Goal: Task Accomplishment & Management: Use online tool/utility

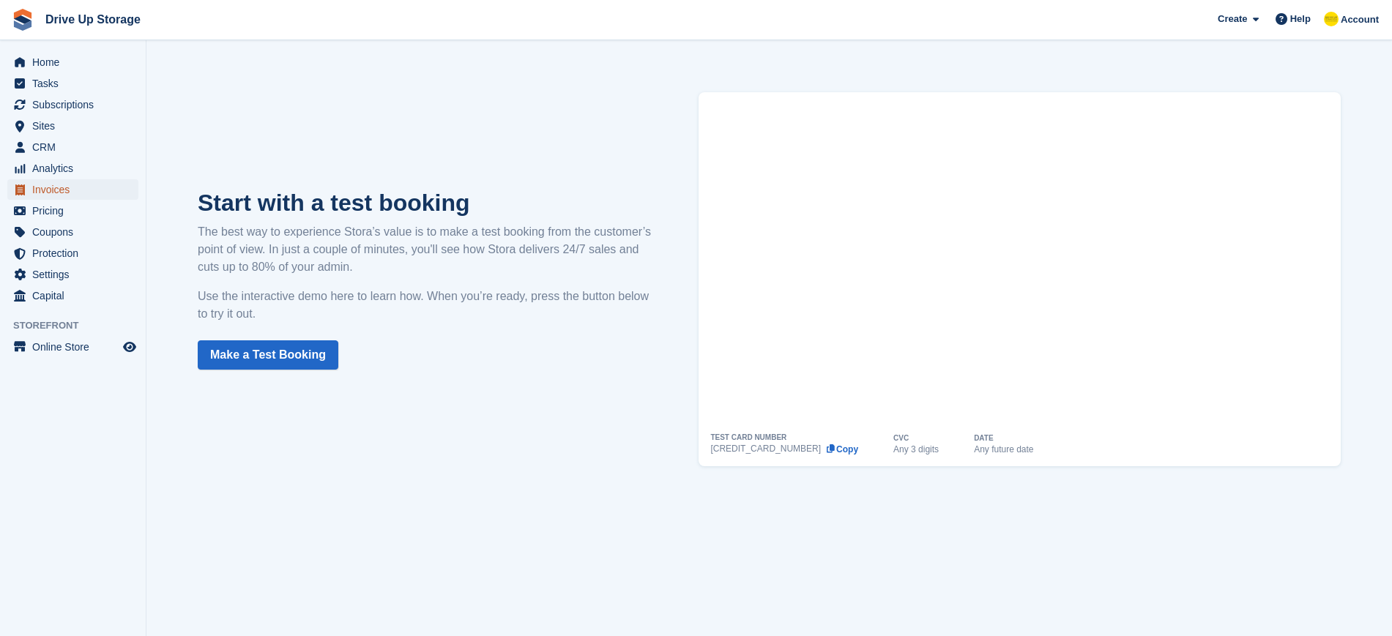
click at [68, 189] on span "Invoices" at bounding box center [76, 189] width 88 height 21
click at [67, 189] on span "Invoices" at bounding box center [76, 189] width 88 height 21
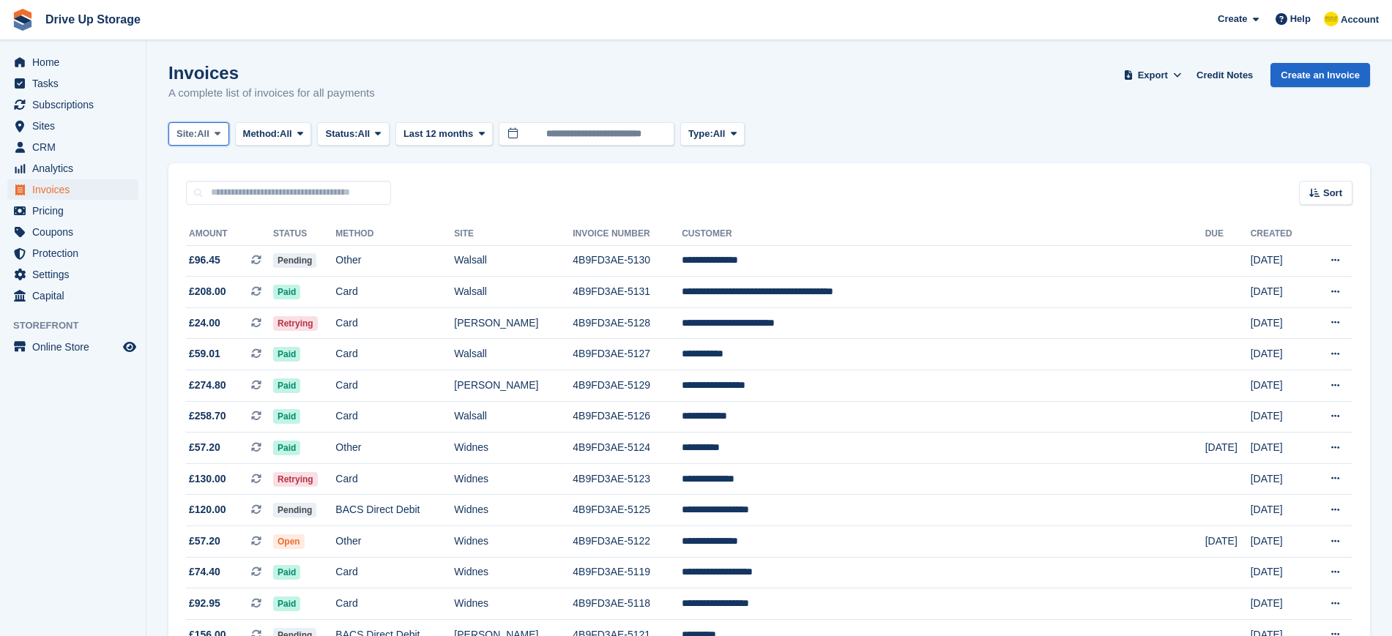
click at [220, 133] on icon at bounding box center [218, 134] width 6 height 10
click at [203, 188] on link "[PERSON_NAME]" at bounding box center [238, 195] width 127 height 26
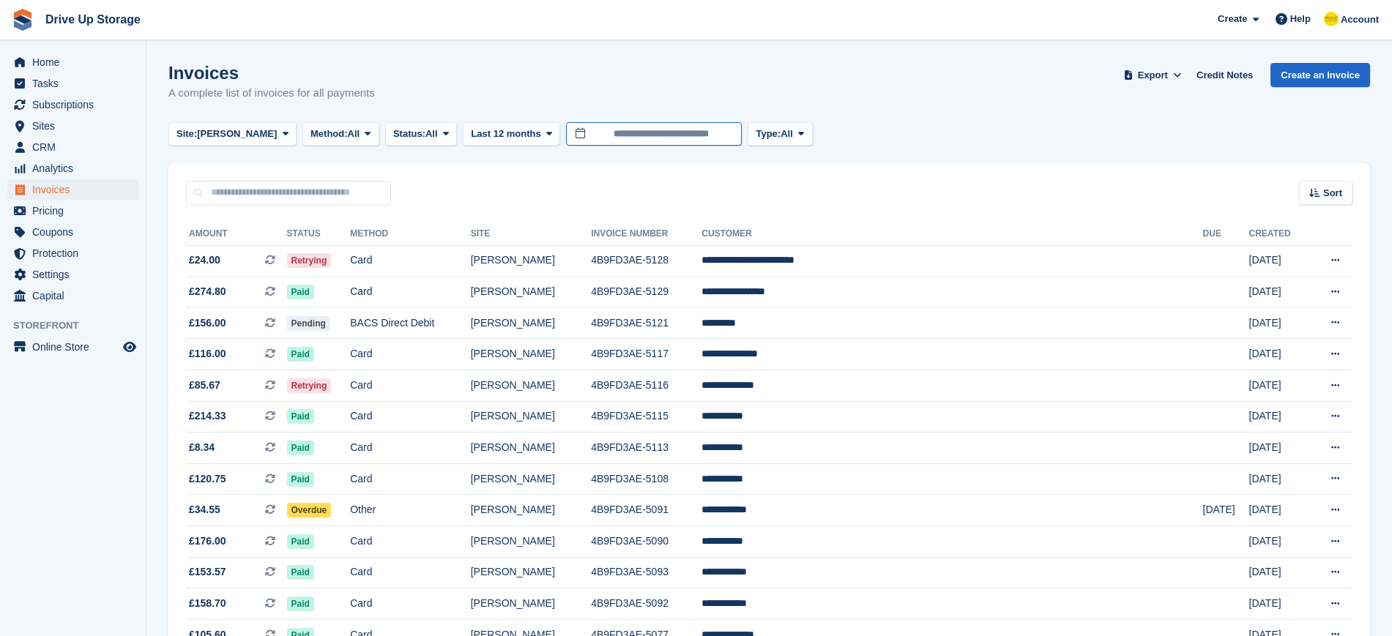
click at [588, 134] on input "**********" at bounding box center [654, 134] width 176 height 24
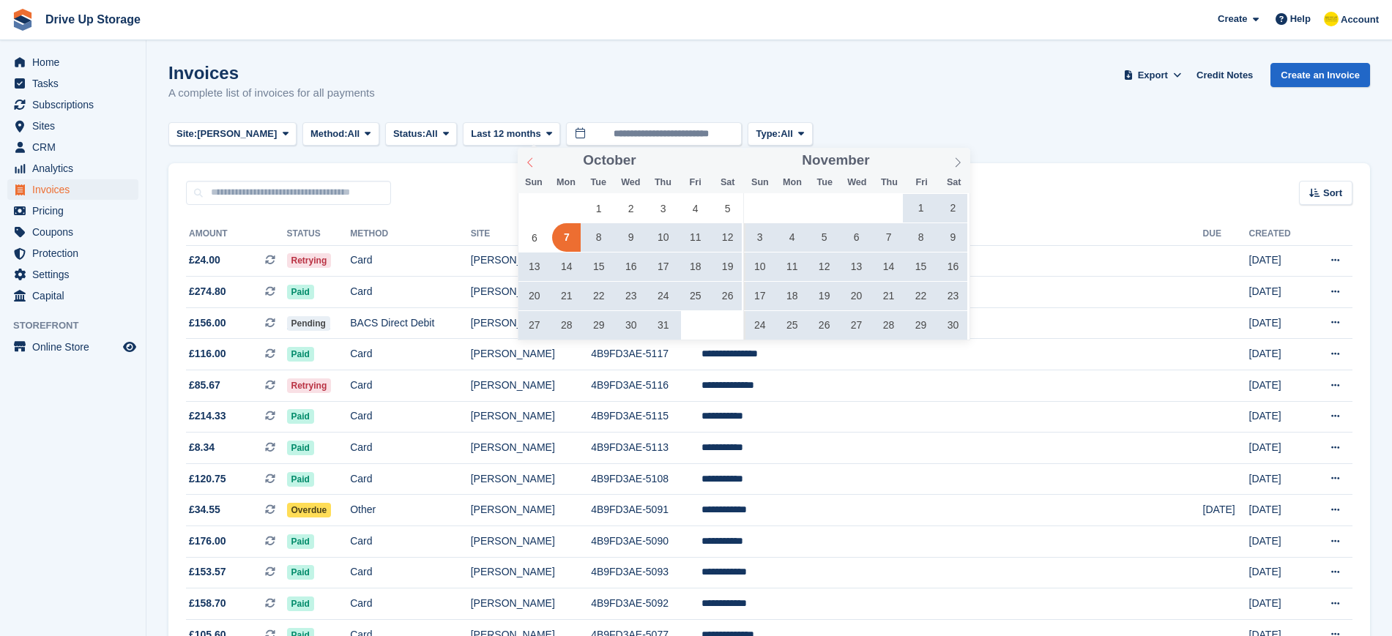
click at [533, 160] on icon at bounding box center [530, 162] width 10 height 10
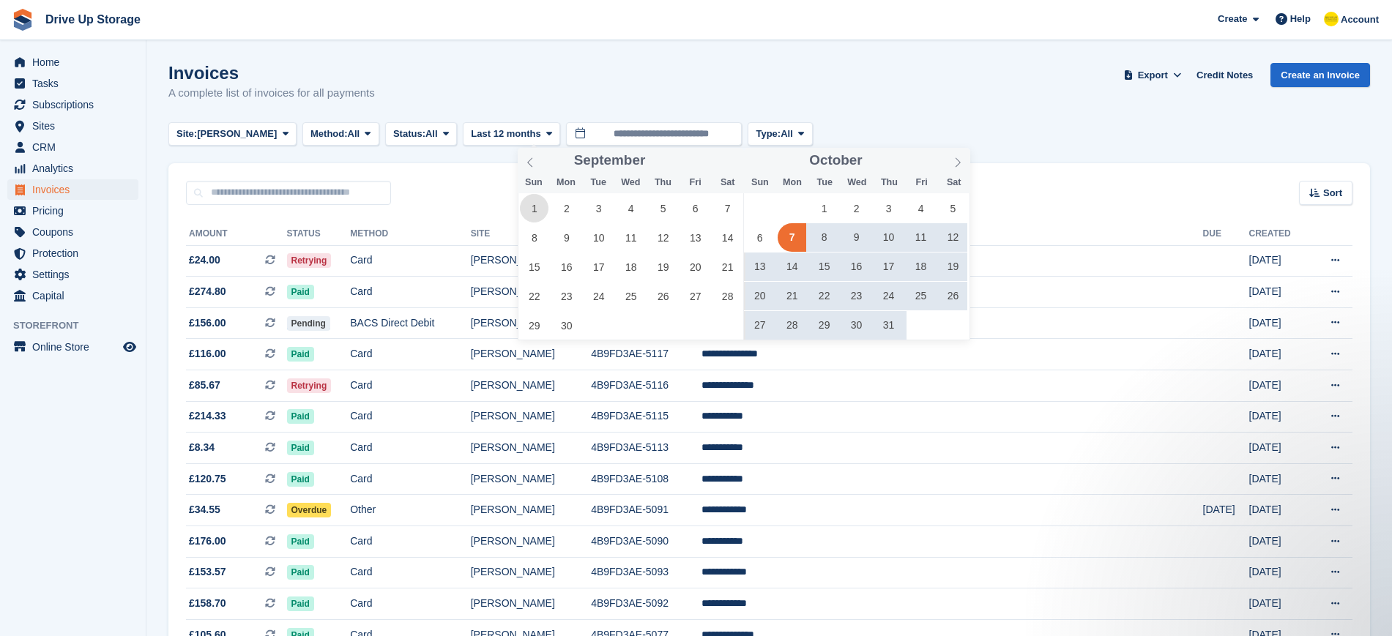
click at [535, 209] on span "1" at bounding box center [534, 208] width 29 height 29
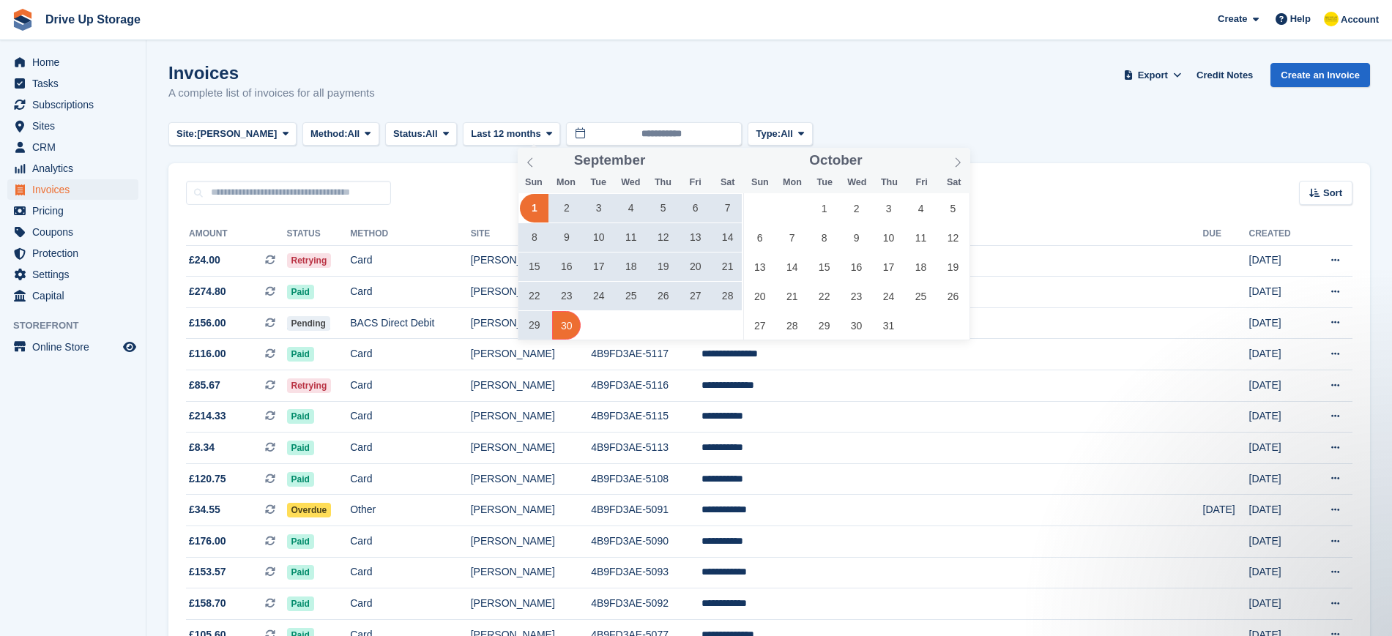
click at [572, 324] on span "30" at bounding box center [566, 325] width 29 height 29
type input "**********"
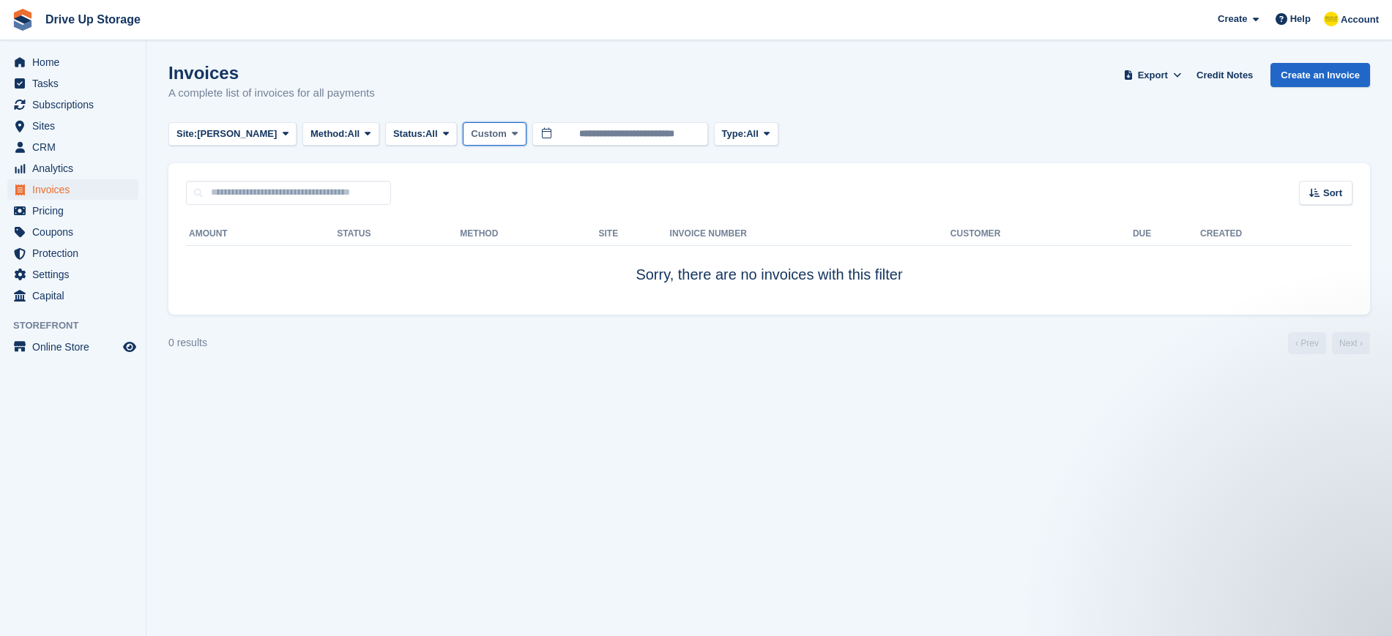
click at [471, 137] on span "Custom" at bounding box center [488, 134] width 35 height 15
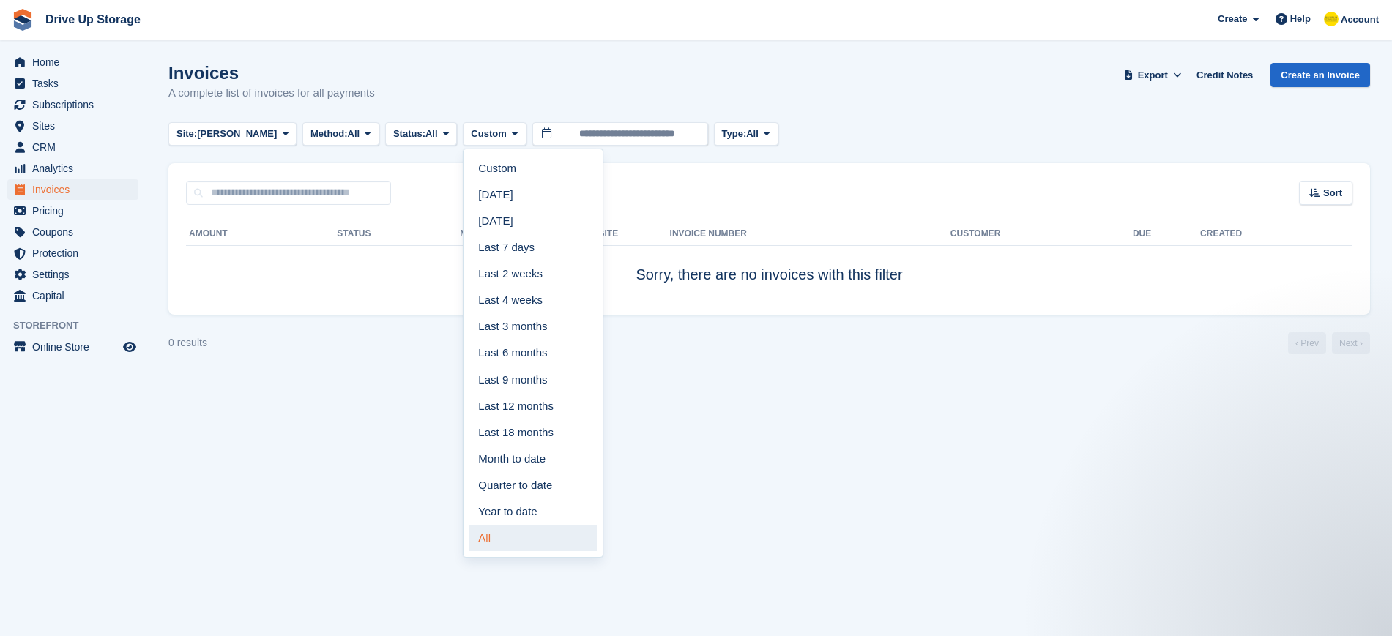
click at [469, 533] on link "All" at bounding box center [532, 538] width 127 height 26
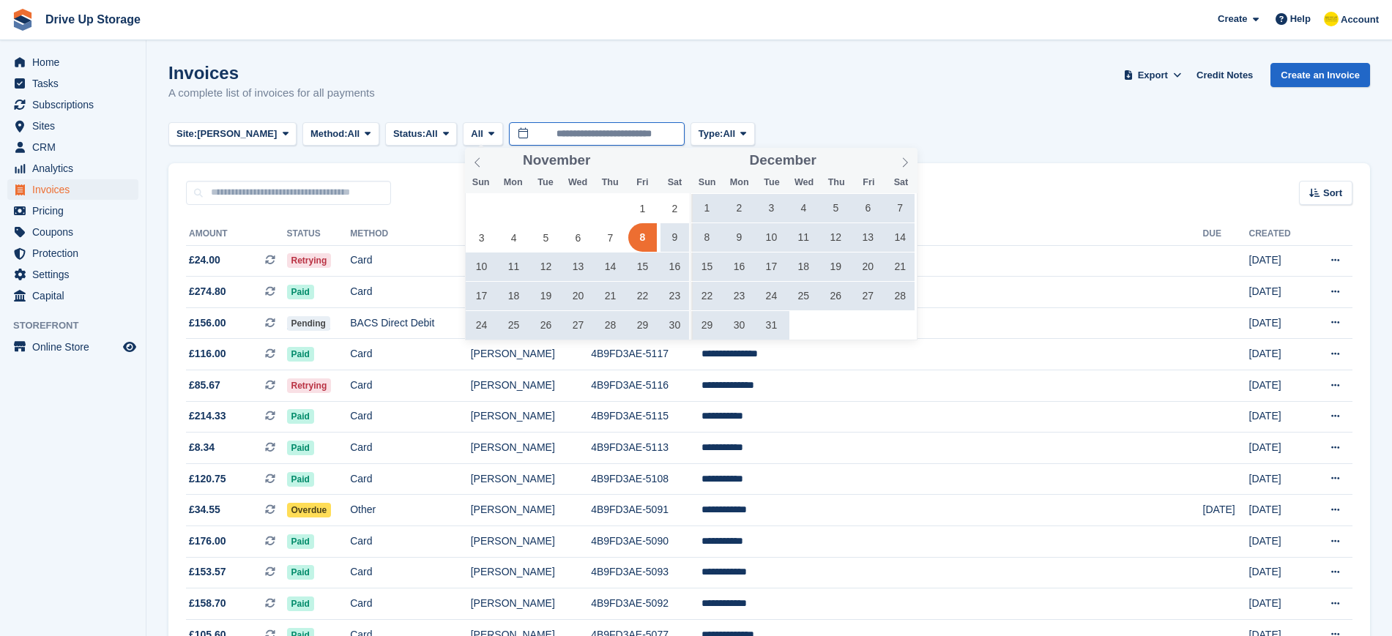
click at [528, 135] on input "**********" at bounding box center [597, 134] width 176 height 24
click at [907, 160] on icon at bounding box center [905, 162] width 10 height 10
type input "****"
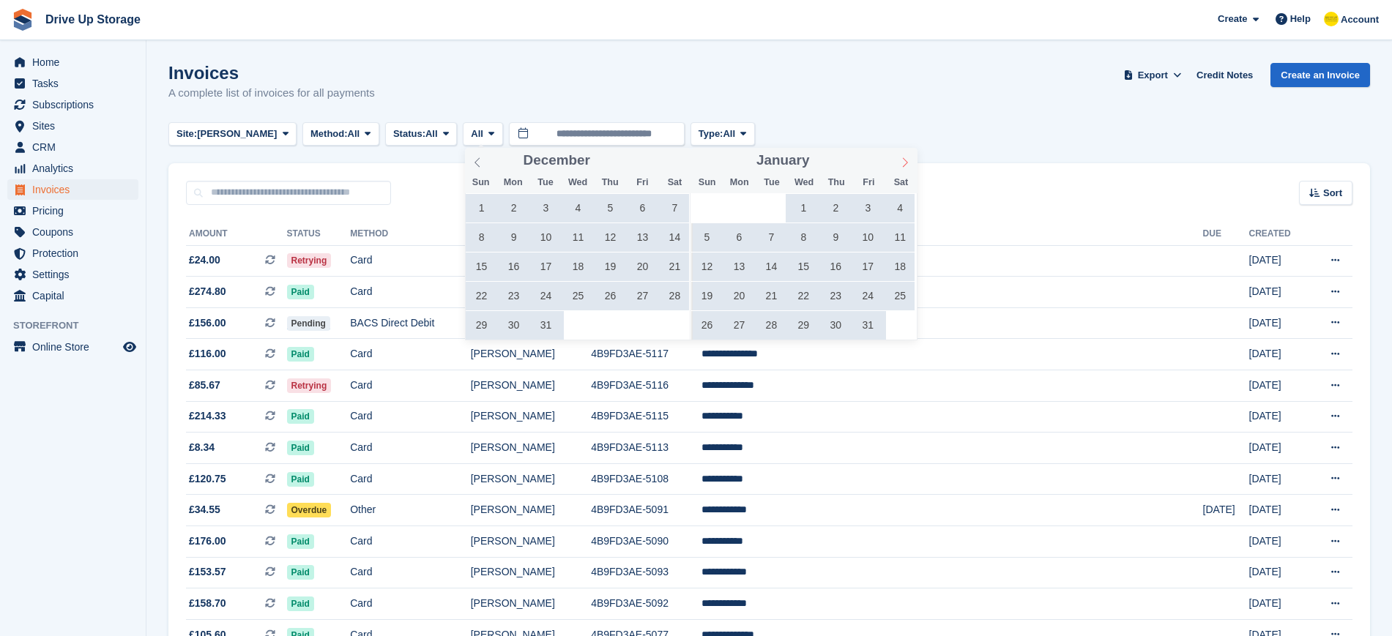
click at [907, 160] on icon at bounding box center [905, 162] width 10 height 10
type input "****"
click at [907, 160] on icon at bounding box center [905, 162] width 10 height 10
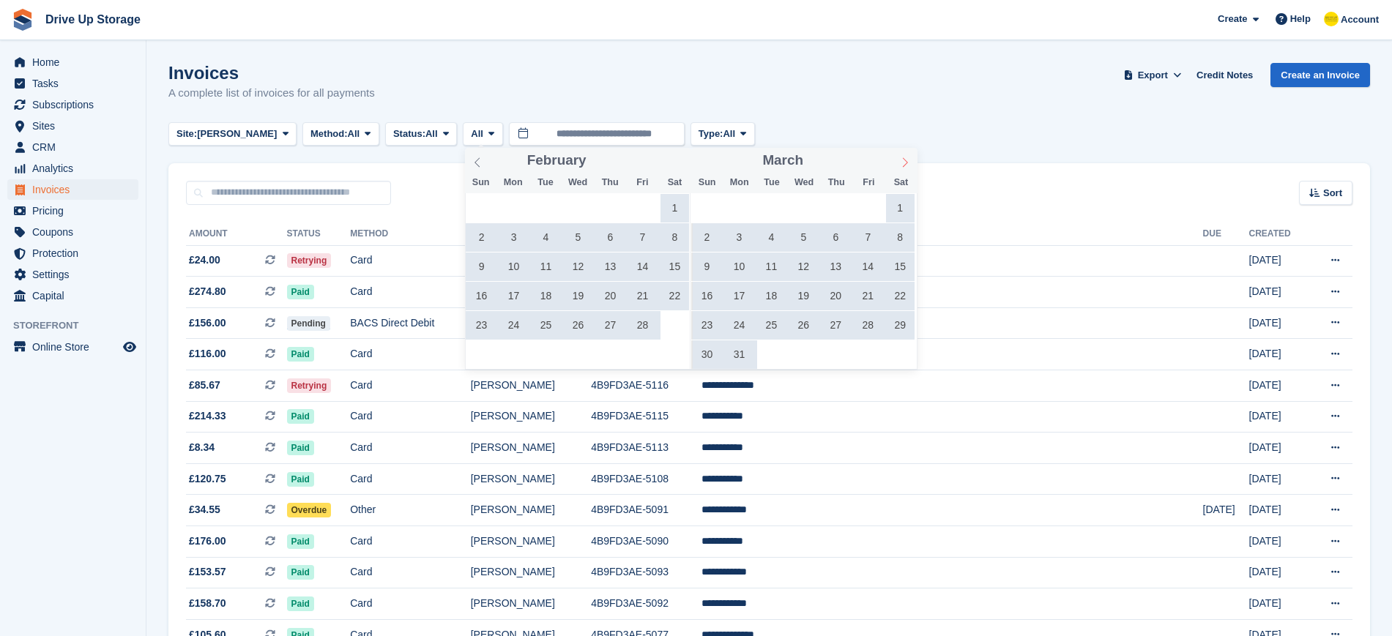
click at [907, 160] on icon at bounding box center [905, 162] width 10 height 10
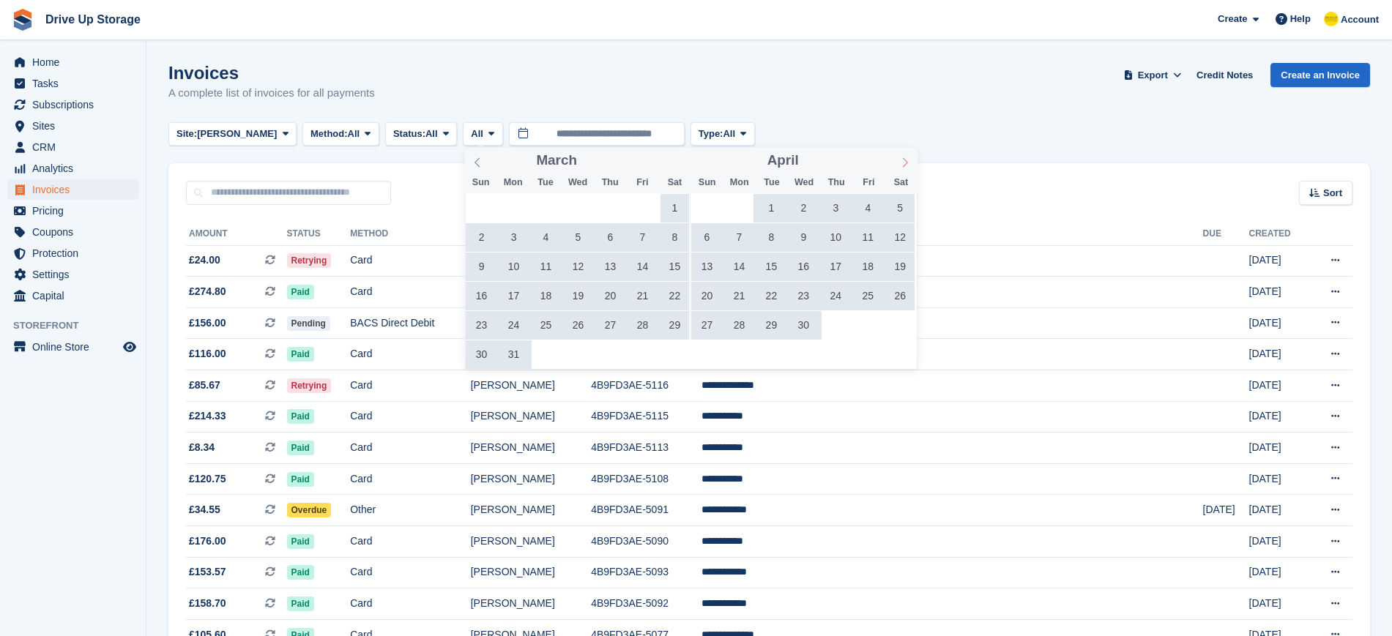
click at [907, 160] on icon at bounding box center [905, 162] width 10 height 10
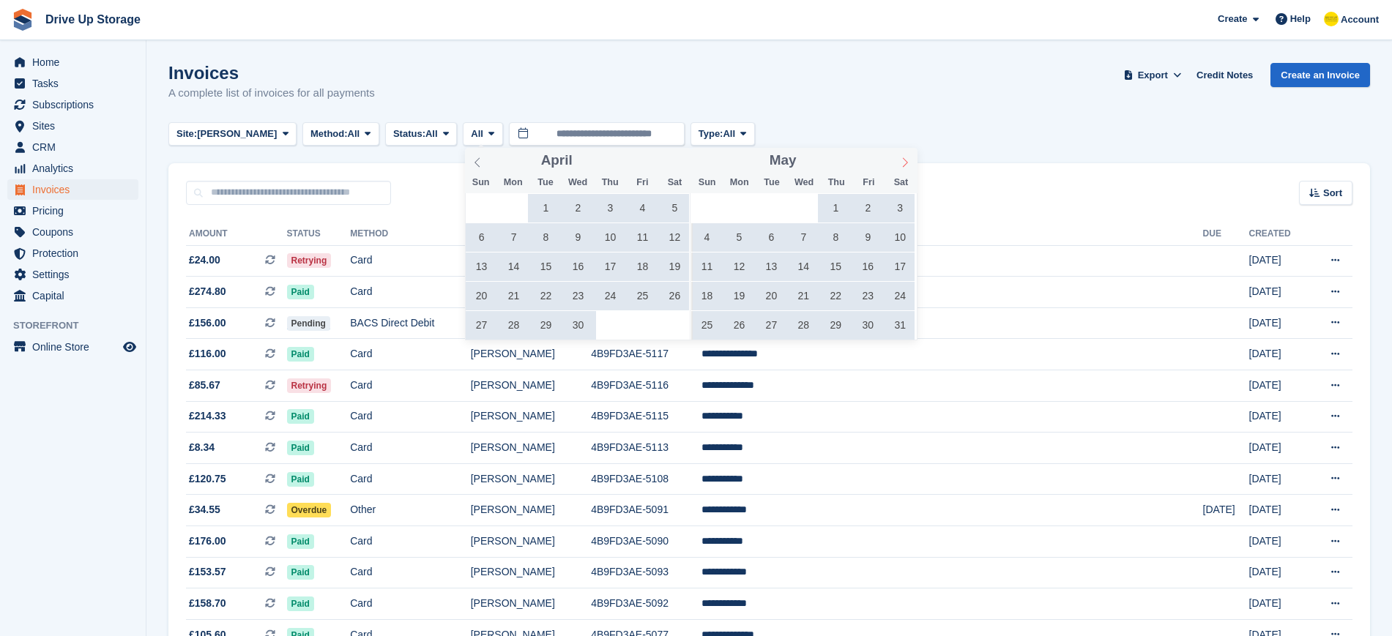
click at [907, 160] on icon at bounding box center [905, 162] width 10 height 10
click at [907, 159] on icon at bounding box center [905, 162] width 10 height 10
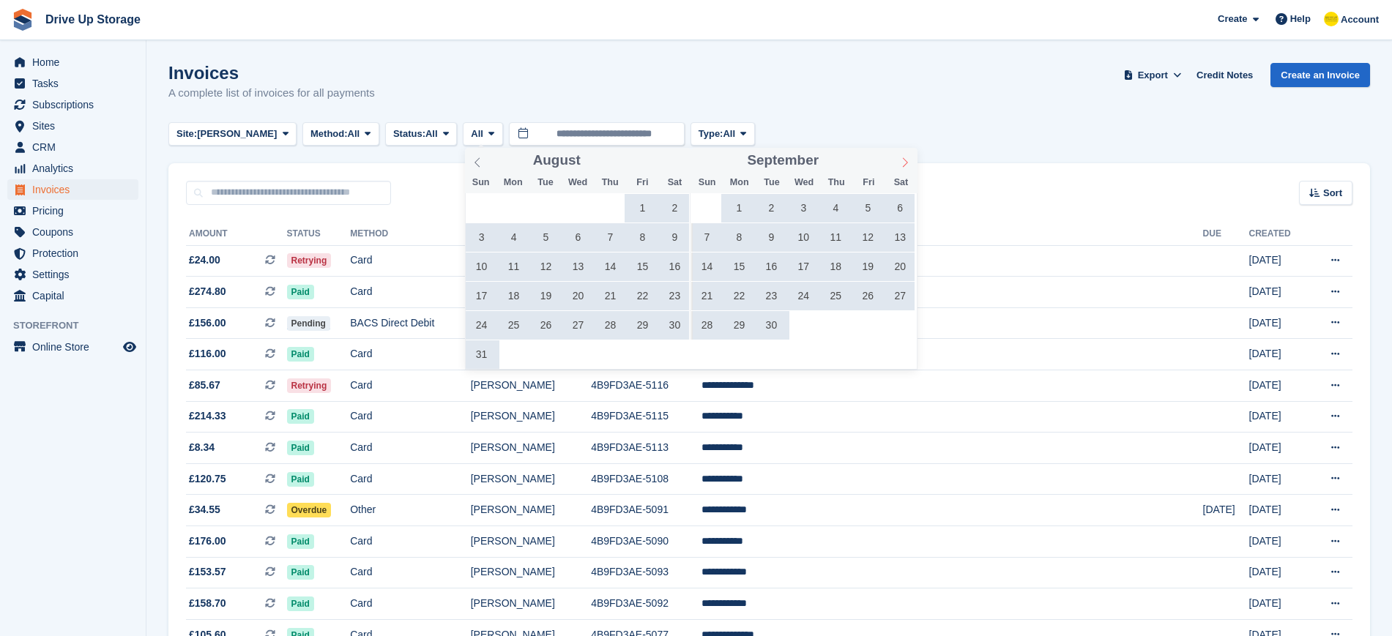
click at [907, 159] on icon at bounding box center [905, 162] width 10 height 10
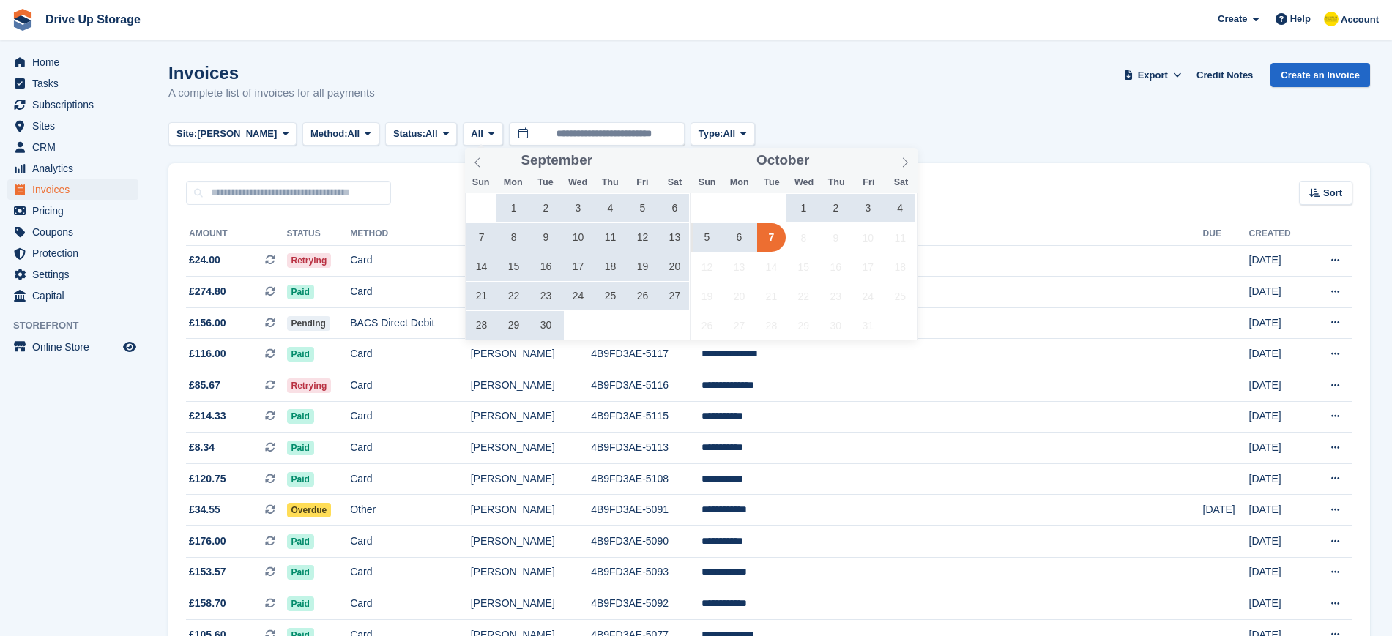
click at [509, 204] on span "1" at bounding box center [513, 208] width 29 height 29
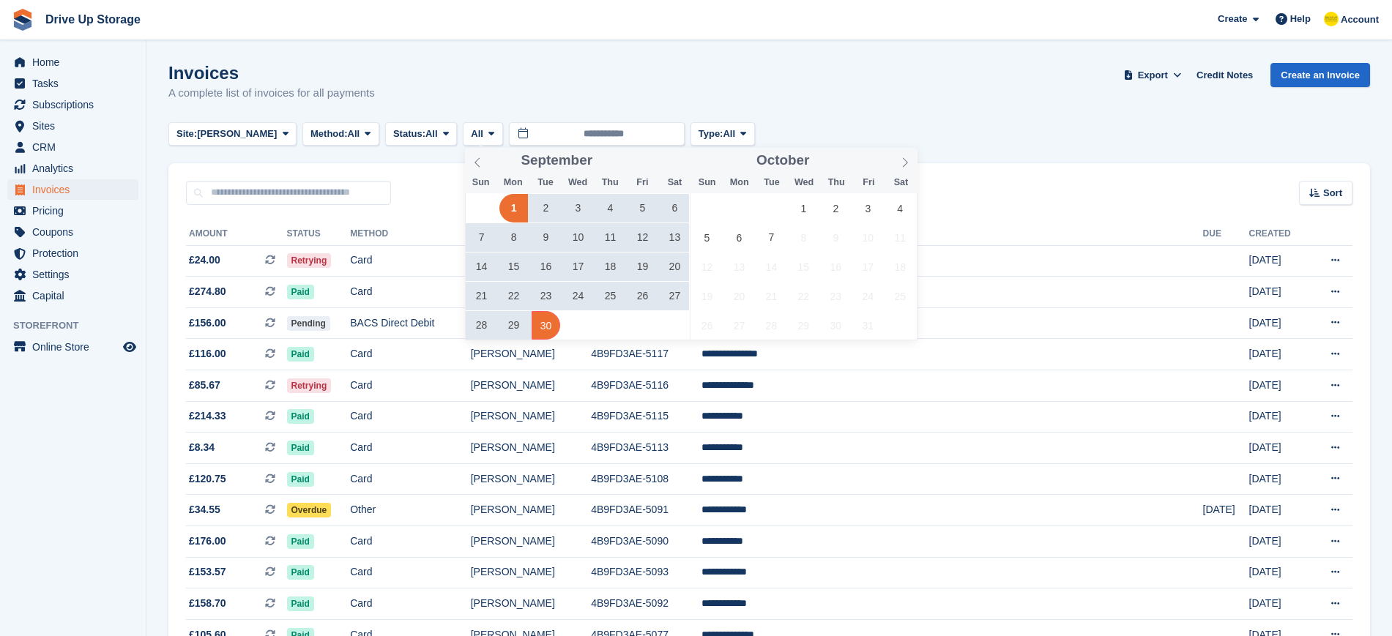
click at [549, 325] on span "30" at bounding box center [546, 325] width 29 height 29
type input "**********"
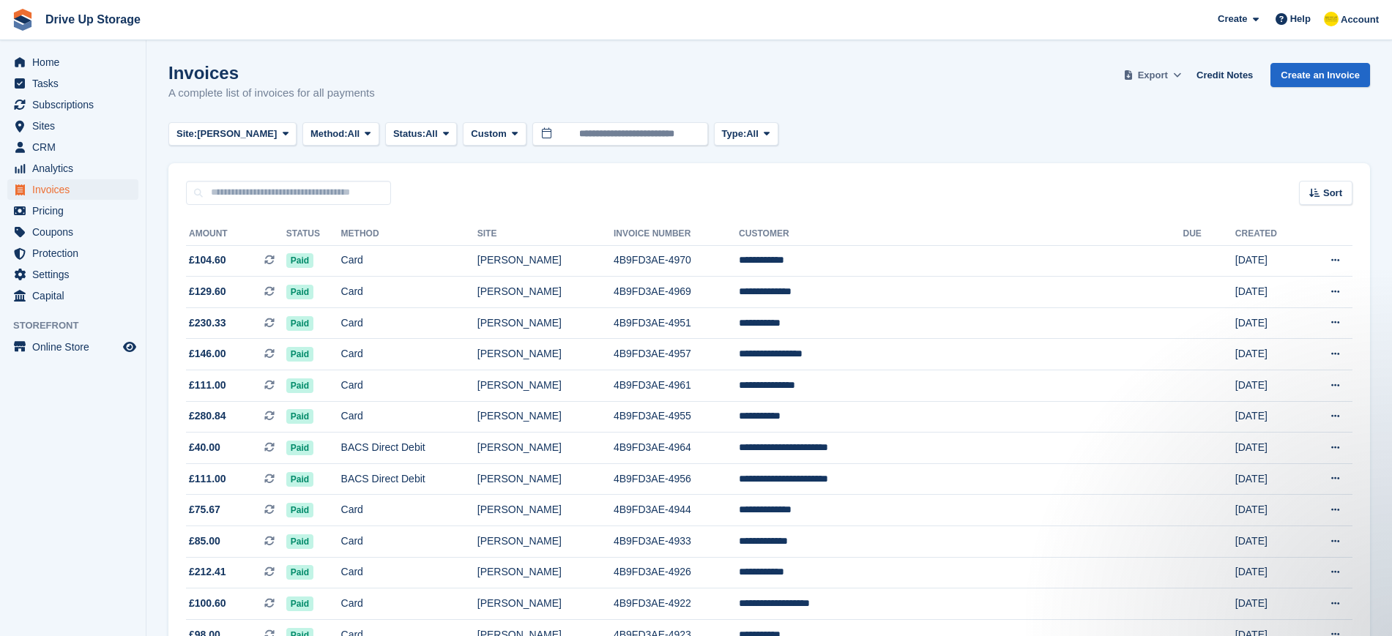
click at [1156, 75] on span "Export" at bounding box center [1153, 75] width 30 height 15
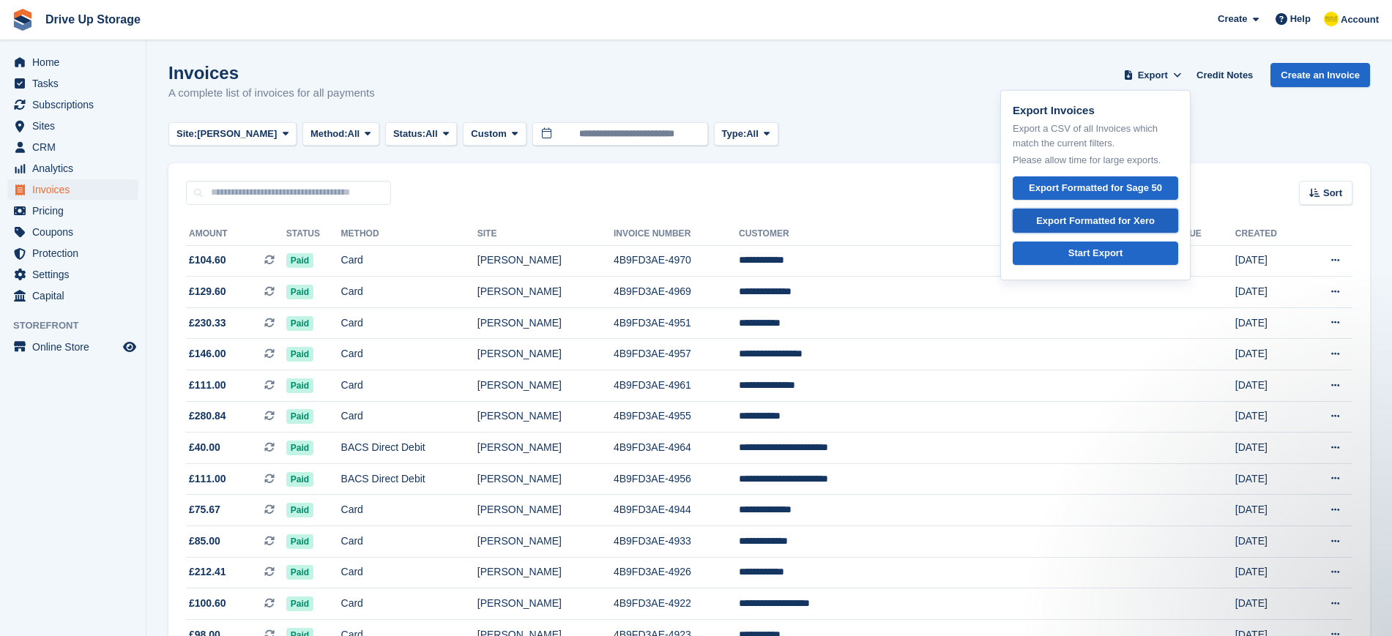
click at [1112, 214] on div "Export Formatted for Xero" at bounding box center [1095, 221] width 119 height 15
click at [67, 105] on span "Subscriptions" at bounding box center [76, 104] width 88 height 21
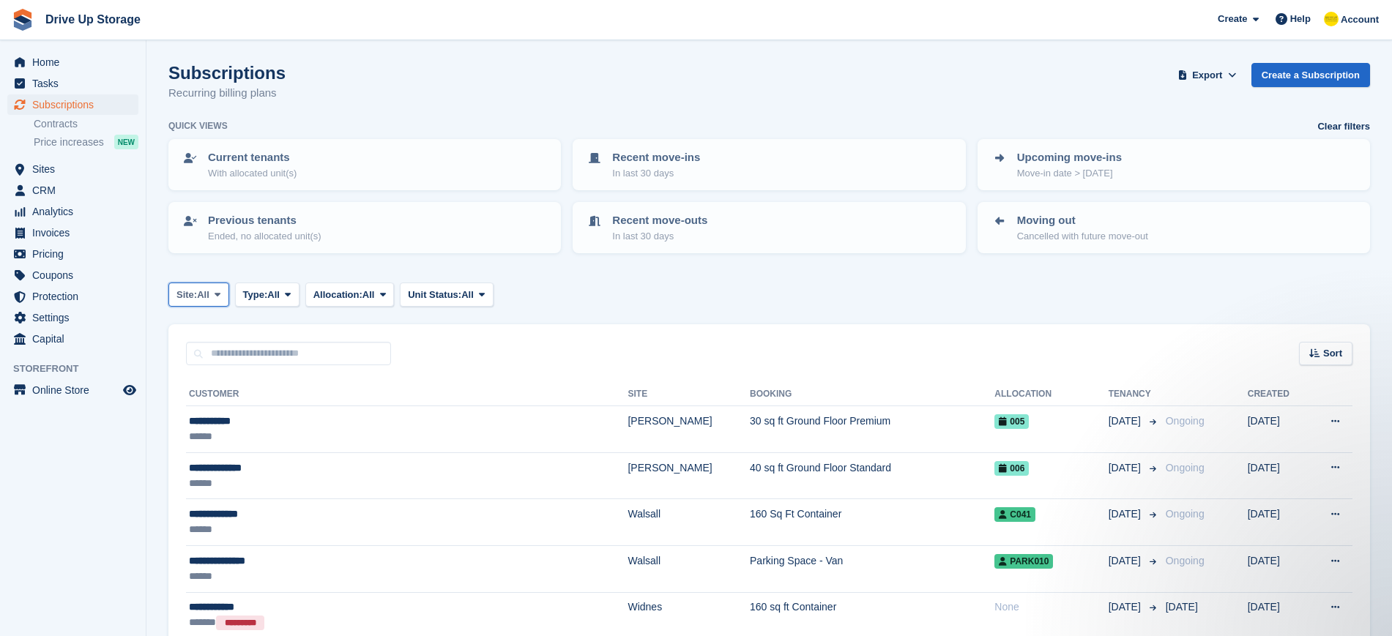
click at [214, 294] on span at bounding box center [218, 295] width 12 height 12
click at [214, 351] on link "[PERSON_NAME]" at bounding box center [238, 356] width 127 height 26
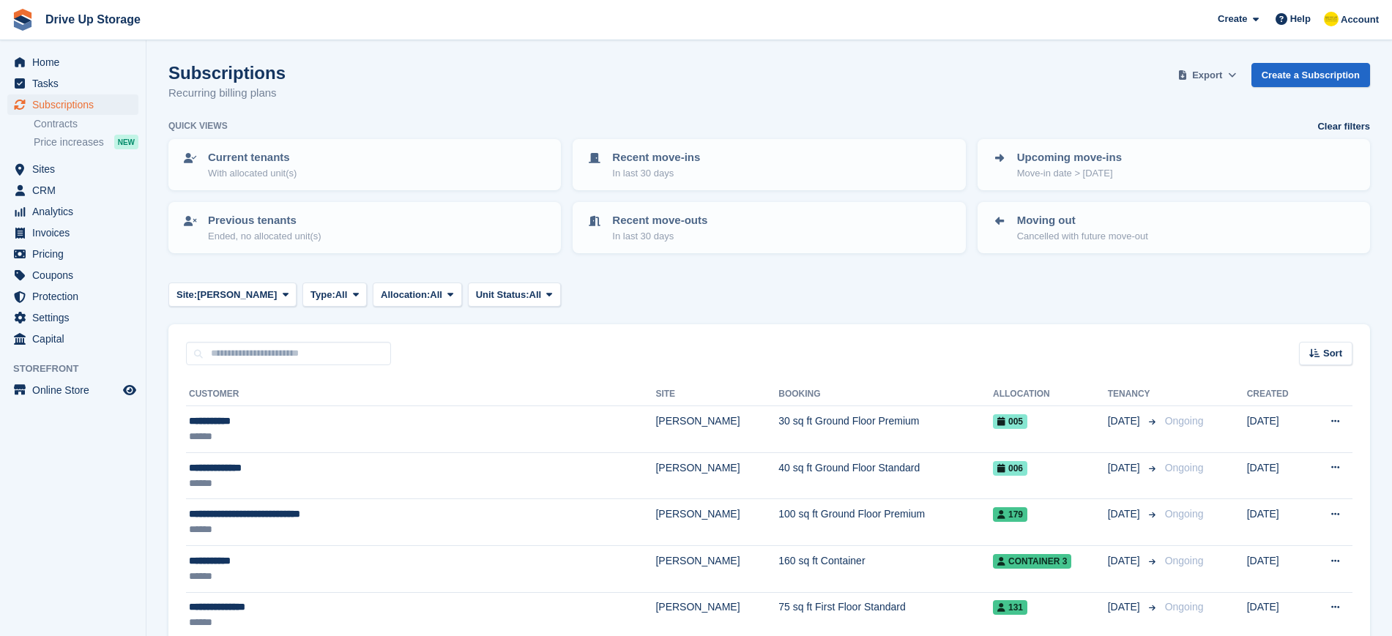
click at [1216, 75] on span "Export" at bounding box center [1207, 75] width 30 height 15
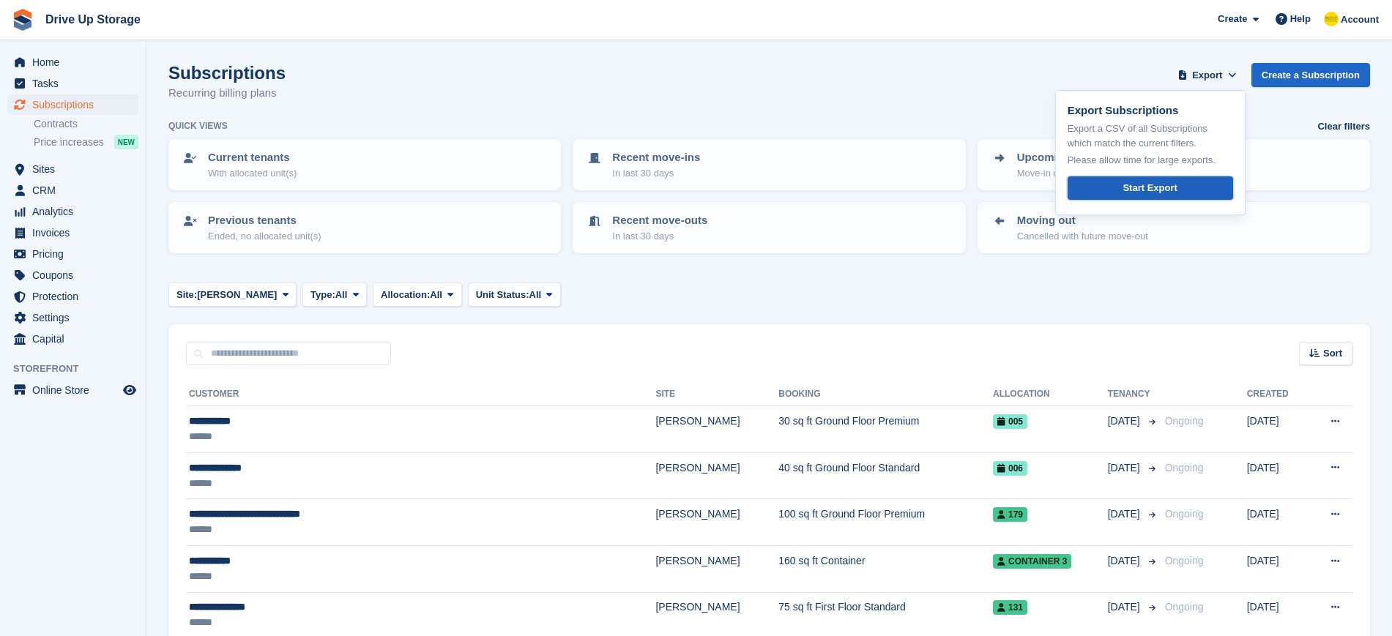
click at [1153, 185] on div "Start Export" at bounding box center [1150, 188] width 54 height 15
